Goal: Use online tool/utility: Utilize a website feature to perform a specific function

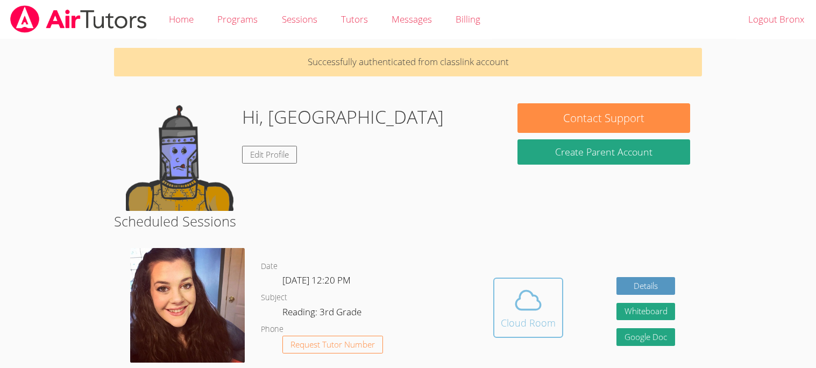
click at [560, 322] on button "Cloud Room" at bounding box center [528, 308] width 70 height 60
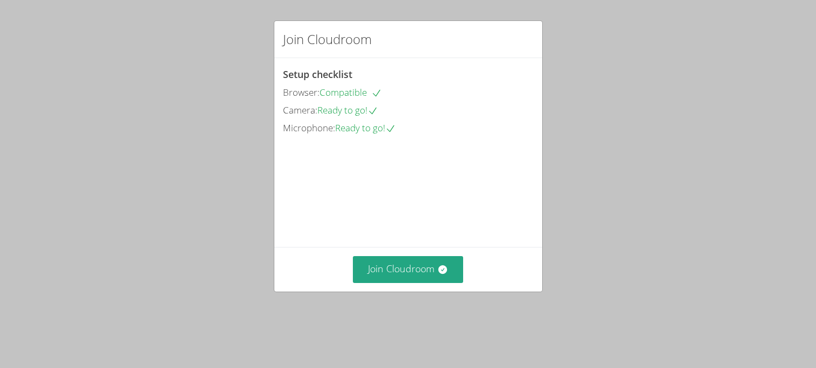
click at [0, 360] on div "Join Cloudroom Setup checklist Browser: Compatible Camera: Ready to go! Microph…" at bounding box center [408, 184] width 816 height 368
click at [0, 358] on div "Join Cloudroom Setup checklist Browser: Compatible Camera: Ready to go! Microph…" at bounding box center [408, 184] width 816 height 368
click at [0, 359] on div "Join Cloudroom Setup checklist Browser: Compatible Camera: Ready to go! Microph…" at bounding box center [408, 184] width 816 height 368
click at [0, 366] on div "Join Cloudroom Setup checklist Browser: Compatible Camera: Ready to go! Microph…" at bounding box center [408, 184] width 816 height 368
click at [0, 295] on div "Join Cloudroom Setup checklist Browser: Compatible Camera: Ready to go! Microph…" at bounding box center [408, 184] width 816 height 368
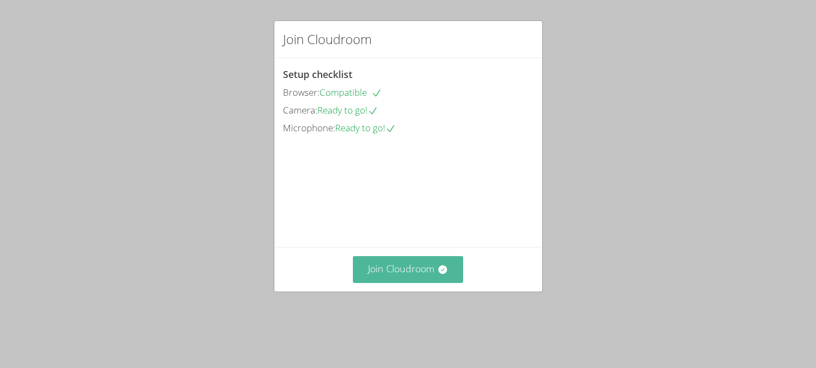
click at [444, 274] on icon at bounding box center [442, 269] width 9 height 9
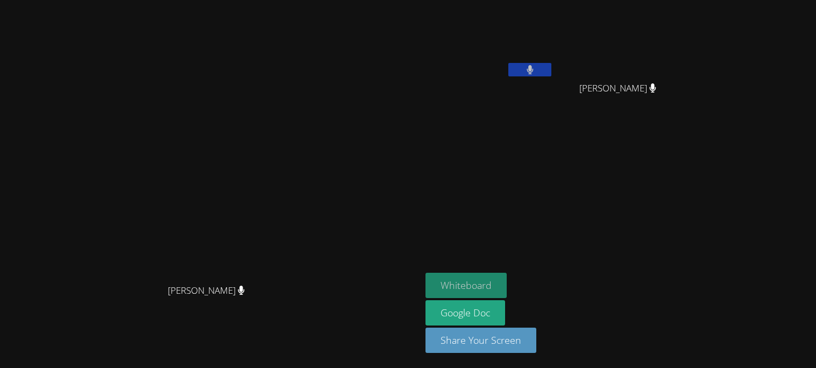
click at [507, 279] on button "Whiteboard" at bounding box center [465, 285] width 81 height 25
